Goal: Task Accomplishment & Management: Manage account settings

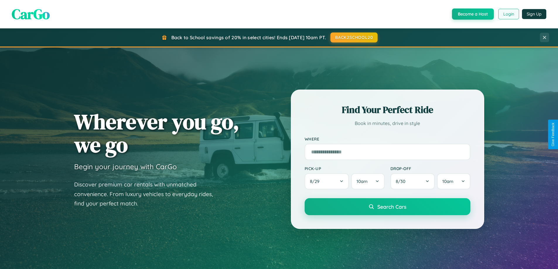
click at [508, 14] on button "Login" at bounding box center [508, 14] width 21 height 11
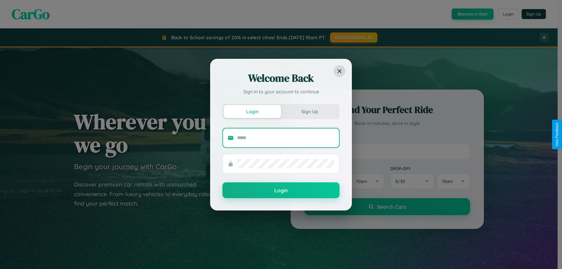
click at [286, 138] on input "text" at bounding box center [285, 137] width 97 height 9
type input "**********"
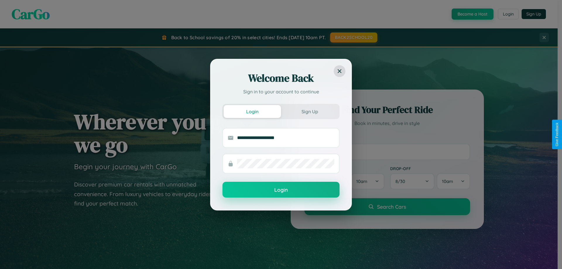
click at [281, 190] on button "Login" at bounding box center [280, 190] width 117 height 16
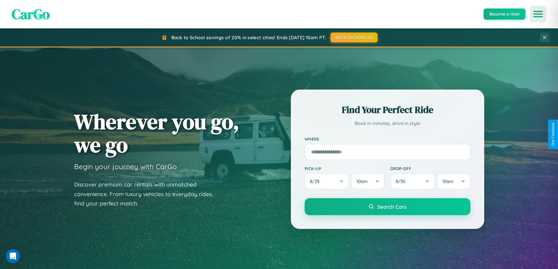
click at [538, 14] on icon "Open menu" at bounding box center [538, 13] width 8 height 5
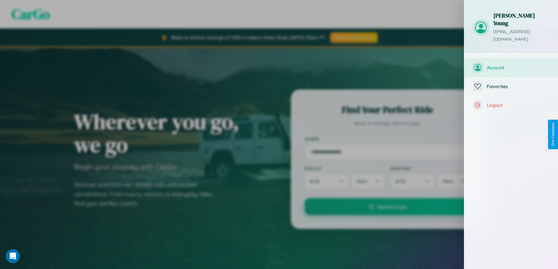
click at [511, 65] on span "Account" at bounding box center [517, 68] width 62 height 6
